Goal: Task Accomplishment & Management: Use online tool/utility

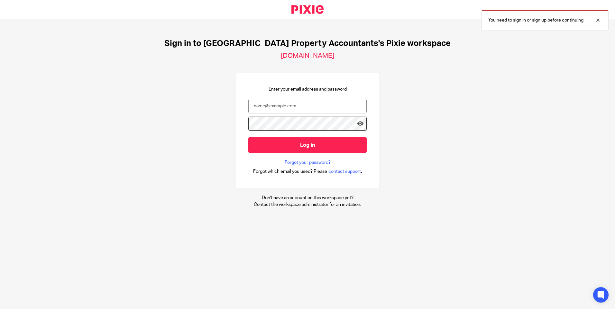
click at [505, 80] on div "Sign in to [GEOGRAPHIC_DATA] Property Accountants's Pixie workspace [DOMAIN_NAM…" at bounding box center [307, 123] width 615 height 208
click at [0, 309] on div at bounding box center [0, 309] width 0 height 0
type input "rabina@ukpa.co.uk"
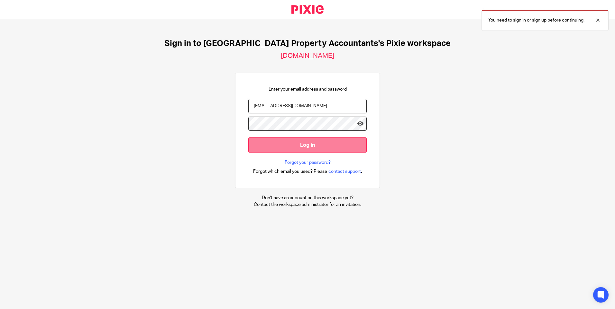
click at [289, 142] on input "Log in" at bounding box center [307, 145] width 118 height 16
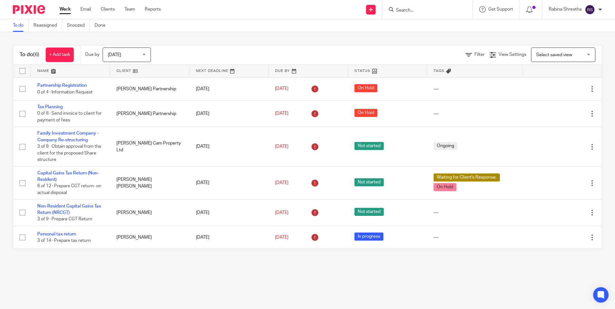
click at [196, 294] on main "To do Reassigned Snoozed Done To do (6) + Add task Due by Today Today Today Tom…" at bounding box center [307, 154] width 615 height 309
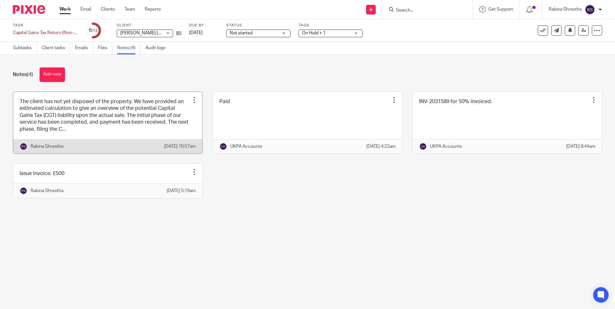
click at [84, 141] on link at bounding box center [107, 123] width 189 height 62
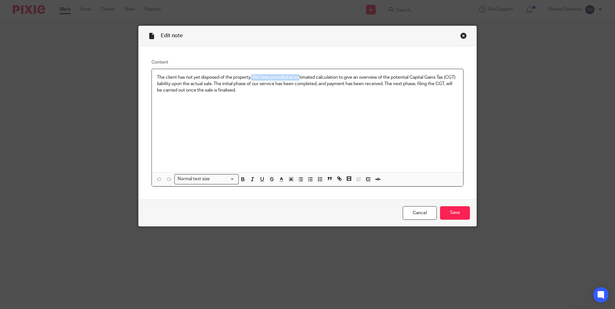
drag, startPoint x: 250, startPoint y: 74, endPoint x: 303, endPoint y: 81, distance: 53.9
click at [303, 81] on div "The client has not yet disposed of the property. We have provided an estimated …" at bounding box center [307, 120] width 311 height 103
click at [303, 81] on p "The client has not yet disposed of the property. We have provided an estimated …" at bounding box center [307, 84] width 301 height 20
drag, startPoint x: 341, startPoint y: 79, endPoint x: 378, endPoint y: 77, distance: 36.7
click at [377, 77] on p "The client has not yet disposed of the property. We have provided an estimated …" at bounding box center [307, 84] width 301 height 20
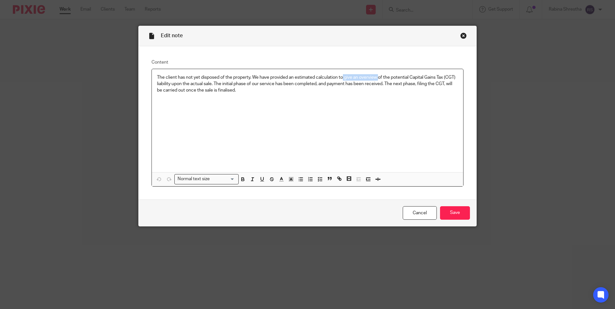
click at [378, 77] on p "The client has not yet disposed of the property. We have provided an estimated …" at bounding box center [307, 84] width 301 height 20
drag, startPoint x: 224, startPoint y: 83, endPoint x: 273, endPoint y: 85, distance: 49.2
click at [273, 85] on p "The client has not yet disposed of the property. We have provided an estimated …" at bounding box center [307, 84] width 301 height 20
drag, startPoint x: 321, startPoint y: 85, endPoint x: 391, endPoint y: 83, distance: 70.4
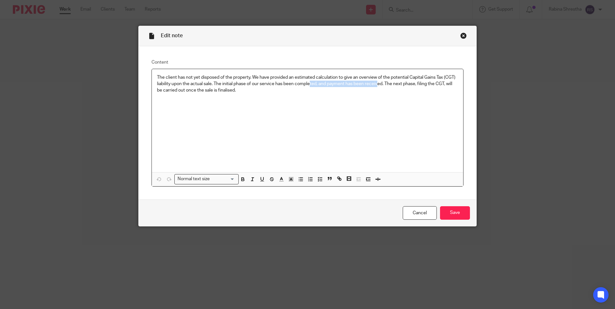
click at [390, 83] on p "The client has not yet disposed of the property. We have provided an estimated …" at bounding box center [307, 84] width 301 height 20
click at [391, 83] on p "The client has not yet disposed of the property. We have provided an estimated …" at bounding box center [307, 84] width 301 height 20
drag, startPoint x: 378, startPoint y: 87, endPoint x: 383, endPoint y: 88, distance: 4.9
click at [383, 88] on p "The client has not yet disposed of the property. We have provided an estimated …" at bounding box center [307, 84] width 301 height 20
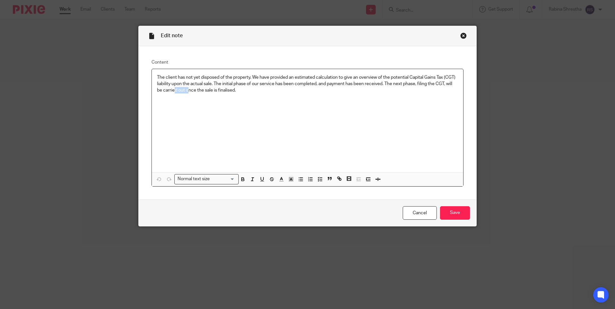
drag, startPoint x: 191, startPoint y: 94, endPoint x: 209, endPoint y: 97, distance: 17.5
click at [206, 96] on div "The client has not yet disposed of the property. We have provided an estimated …" at bounding box center [307, 120] width 311 height 103
click at [209, 97] on div "The client has not yet disposed of the property. We have provided an estimated …" at bounding box center [307, 120] width 311 height 103
click at [462, 209] on input "Save" at bounding box center [455, 213] width 30 height 14
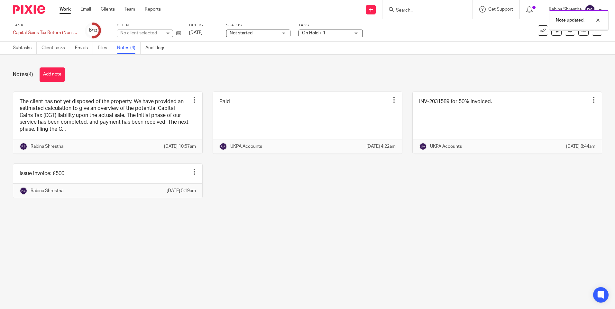
click at [389, 203] on div "The client has not yet disposed of the property. We have provided an estimated …" at bounding box center [302, 150] width 599 height 117
click at [315, 208] on div "The client has not yet disposed of the property. We have provided an estimated …" at bounding box center [302, 150] width 599 height 117
drag, startPoint x: 221, startPoint y: 220, endPoint x: 219, endPoint y: 215, distance: 5.2
click at [221, 208] on div "The client has not yet disposed of the property. We have provided an estimated …" at bounding box center [302, 150] width 599 height 117
click at [274, 208] on div "The client has not yet disposed of the property. We have provided an estimated …" at bounding box center [302, 150] width 599 height 117
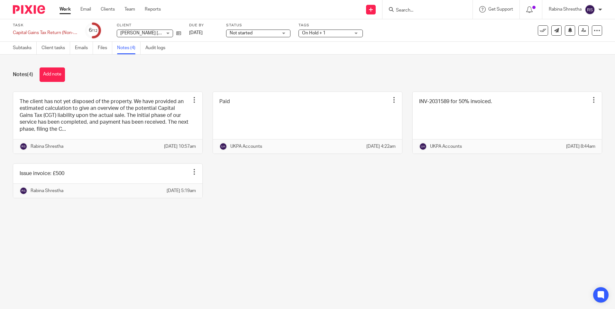
click at [329, 208] on div "The client has not yet disposed of the property. We have provided an estimated …" at bounding box center [302, 150] width 599 height 117
click at [308, 196] on div "The client has not yet disposed of the property. We have provided an estimated …" at bounding box center [302, 150] width 599 height 117
click at [330, 207] on div "The client has not yet disposed of the property. We have provided an estimated …" at bounding box center [302, 150] width 599 height 117
click at [25, 51] on link "Subtasks" at bounding box center [25, 48] width 24 height 13
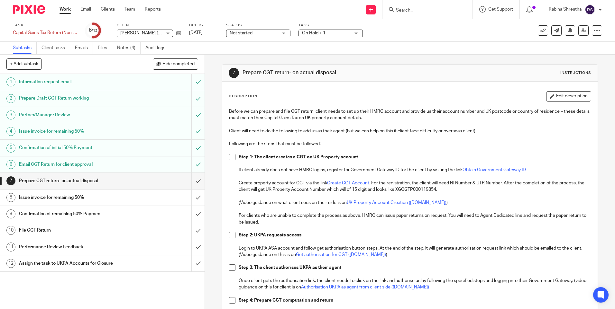
click at [219, 113] on div "7 Prepare CGT return- on actual disposal Instructions Description Edit descript…" at bounding box center [410, 182] width 410 height 255
click at [395, 8] on input "Search" at bounding box center [424, 11] width 58 height 6
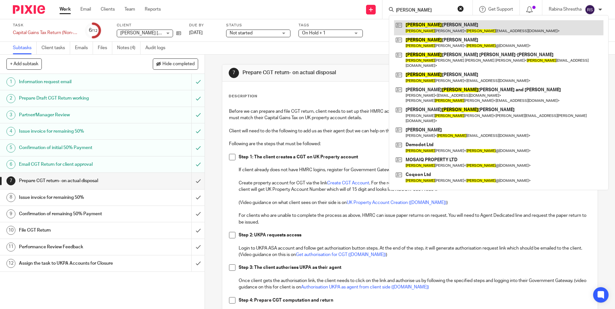
type input "Ian"
click at [412, 29] on link at bounding box center [498, 27] width 209 height 15
